Goal: Information Seeking & Learning: Stay updated

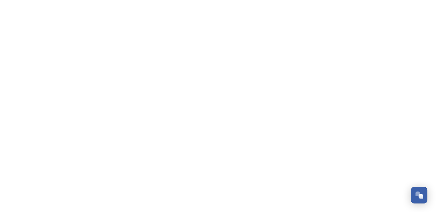
scroll to position [2219, 0]
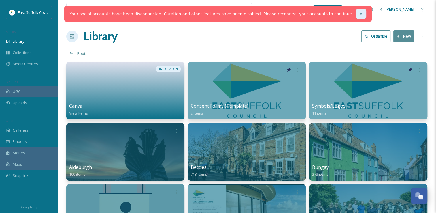
click at [356, 9] on div at bounding box center [361, 14] width 10 height 10
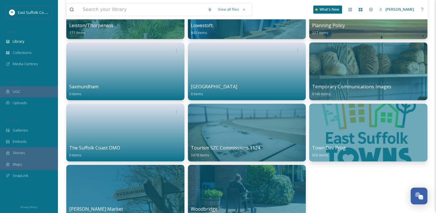
scroll to position [432, 0]
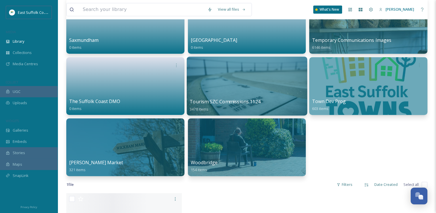
click at [244, 92] on div at bounding box center [247, 86] width 121 height 59
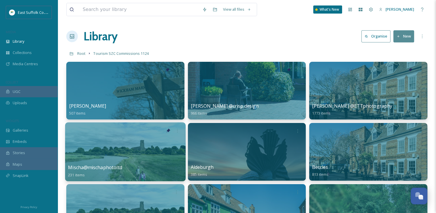
click at [108, 154] on div at bounding box center [125, 151] width 121 height 59
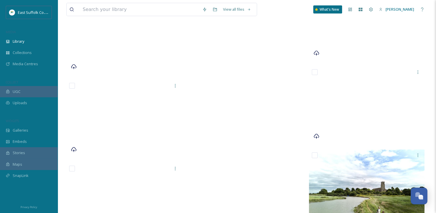
scroll to position [8332, 0]
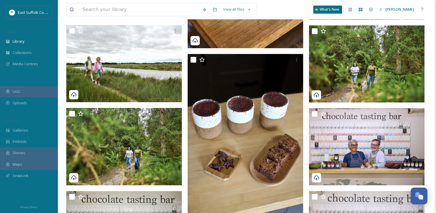
drag, startPoint x: 231, startPoint y: 116, endPoint x: 208, endPoint y: 33, distance: 85.6
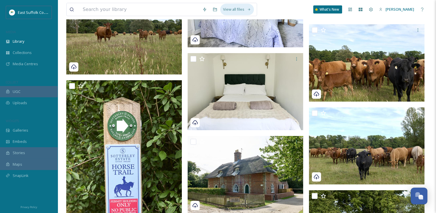
drag, startPoint x: 233, startPoint y: 42, endPoint x: 227, endPoint y: 12, distance: 30.9
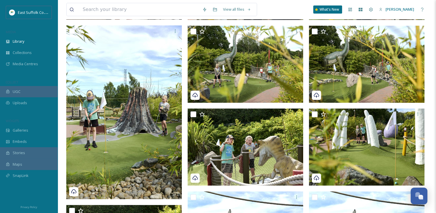
scroll to position [0, 0]
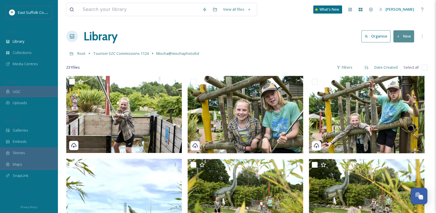
drag, startPoint x: 236, startPoint y: 48, endPoint x: 204, endPoint y: -21, distance: 75.9
click at [128, 56] on span "Tourism SZC Commissions 1124" at bounding box center [121, 53] width 56 height 5
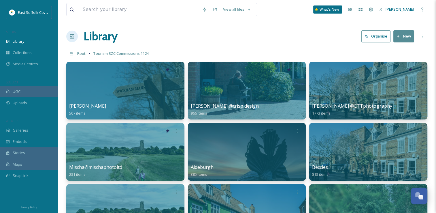
click at [287, 42] on div "Library Organise New" at bounding box center [246, 36] width 361 height 17
click at [82, 50] on link "Root" at bounding box center [81, 53] width 8 height 7
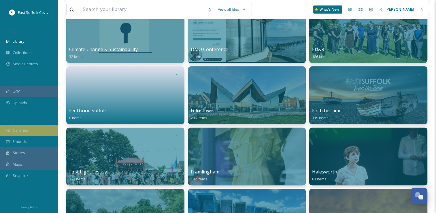
scroll to position [115, 0]
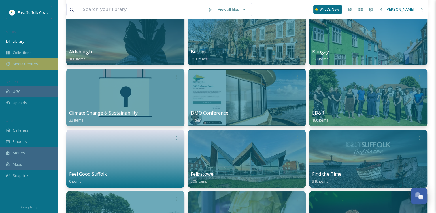
click at [15, 65] on span "Media Centres" at bounding box center [25, 63] width 25 height 5
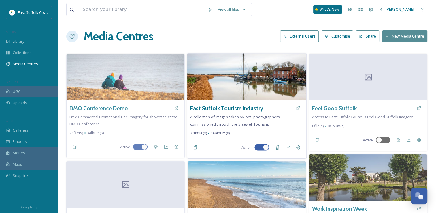
drag, startPoint x: 235, startPoint y: 121, endPoint x: 235, endPoint y: 117, distance: 3.2
click at [235, 121] on div "East Suffolk Tourism Industry A collection of images taken by local photographe…" at bounding box center [246, 129] width 119 height 58
click at [236, 110] on h3 "East Suffolk Tourism Industry" at bounding box center [226, 108] width 73 height 8
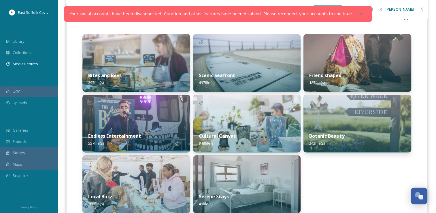
scroll to position [158, 0]
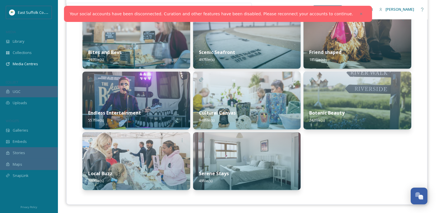
click at [353, 163] on div "Friend shaped 185 file(s) Botanic Beauty 242 file(s)" at bounding box center [358, 100] width 108 height 179
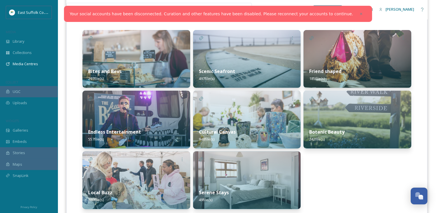
scroll to position [129, 0]
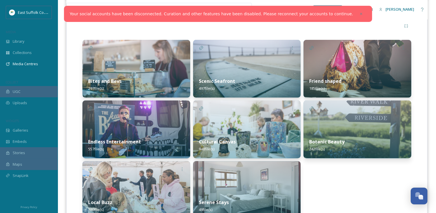
click at [356, 13] on div at bounding box center [361, 14] width 10 height 10
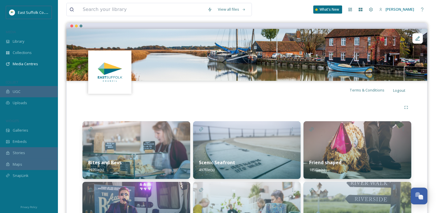
scroll to position [0, 0]
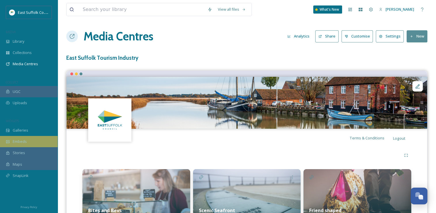
click at [15, 139] on span "Embeds" at bounding box center [20, 141] width 14 height 5
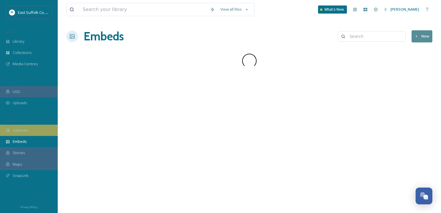
click at [16, 133] on div "Galleries" at bounding box center [29, 130] width 58 height 11
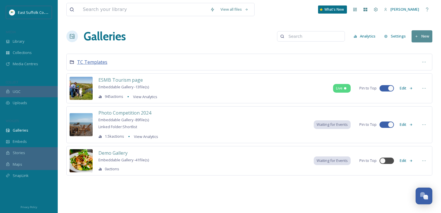
click at [91, 59] on span "TC Templates" at bounding box center [92, 62] width 30 height 6
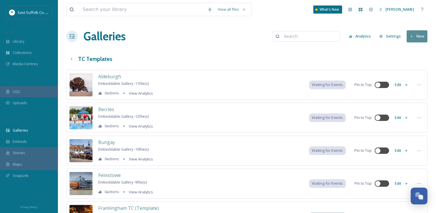
click at [322, 86] on span "Waiting for Events" at bounding box center [327, 84] width 31 height 5
click at [383, 85] on div at bounding box center [384, 84] width 3 height 3
click at [383, 85] on div at bounding box center [386, 85] width 6 height 6
checkbox input "false"
click at [343, 9] on div "What's New" at bounding box center [327, 9] width 29 height 8
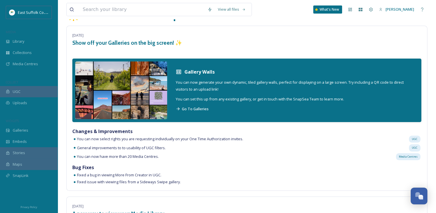
scroll to position [58, 0]
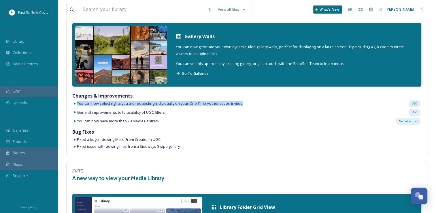
drag, startPoint x: 77, startPoint y: 104, endPoint x: 245, endPoint y: 106, distance: 167.5
click at [245, 106] on div "You can now select rights you are requesting individually on your One Time Auth…" at bounding box center [246, 103] width 349 height 9
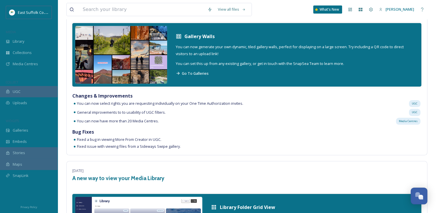
click at [108, 112] on span "General improvements to to usability of UGC filters." at bounding box center [121, 112] width 89 height 5
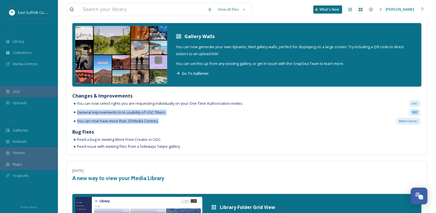
drag, startPoint x: 80, startPoint y: 112, endPoint x: 170, endPoint y: 117, distance: 89.5
click at [170, 117] on div "August 15th, 2025 Show off your Galleries on the big screen! ✨ Gallery Walls Yo…" at bounding box center [246, 72] width 361 height 165
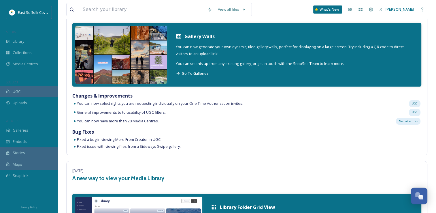
click at [86, 131] on strong "Bug Fixes" at bounding box center [83, 132] width 22 height 6
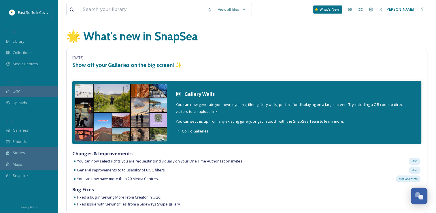
scroll to position [0, 0]
click at [134, 100] on img at bounding box center [121, 113] width 92 height 58
click at [422, 196] on div "Open Chat" at bounding box center [421, 197] width 5 height 5
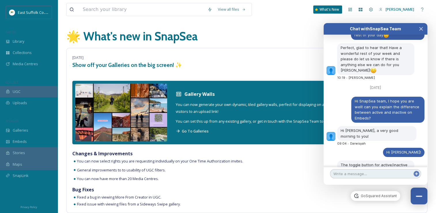
scroll to position [2225, 0]
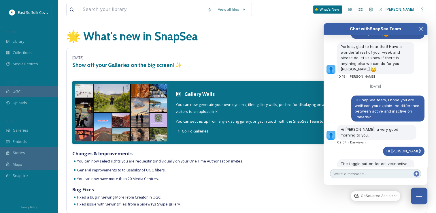
click at [359, 170] on textarea at bounding box center [375, 173] width 91 height 9
type textarea "H"
click at [426, 192] on button "Close Chat" at bounding box center [420, 196] width 18 height 18
